Goal: Information Seeking & Learning: Learn about a topic

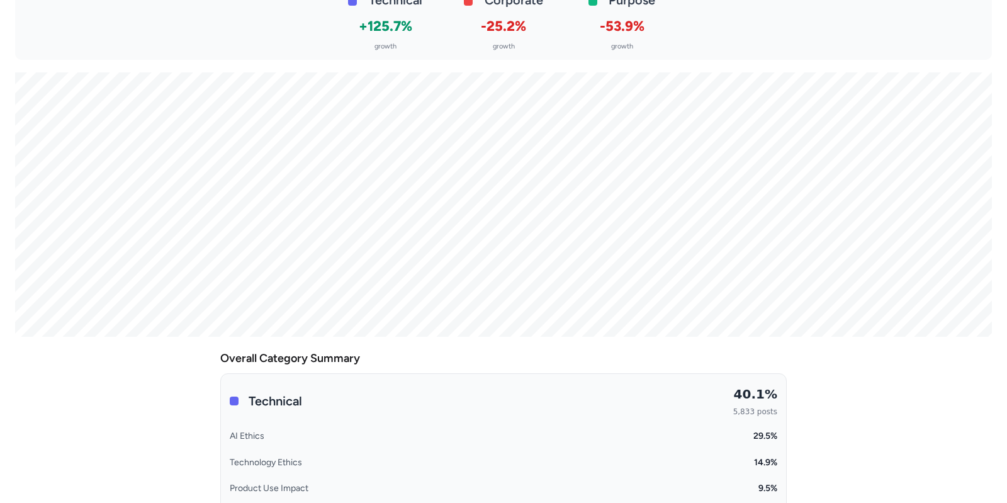
scroll to position [20, 0]
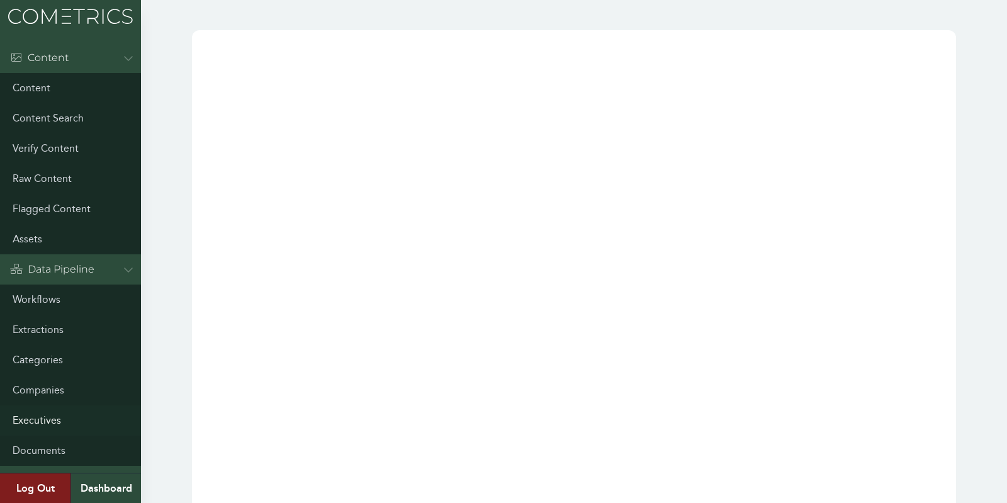
click at [38, 413] on link "Executives" at bounding box center [70, 420] width 141 height 30
